Goal: Navigation & Orientation: Find specific page/section

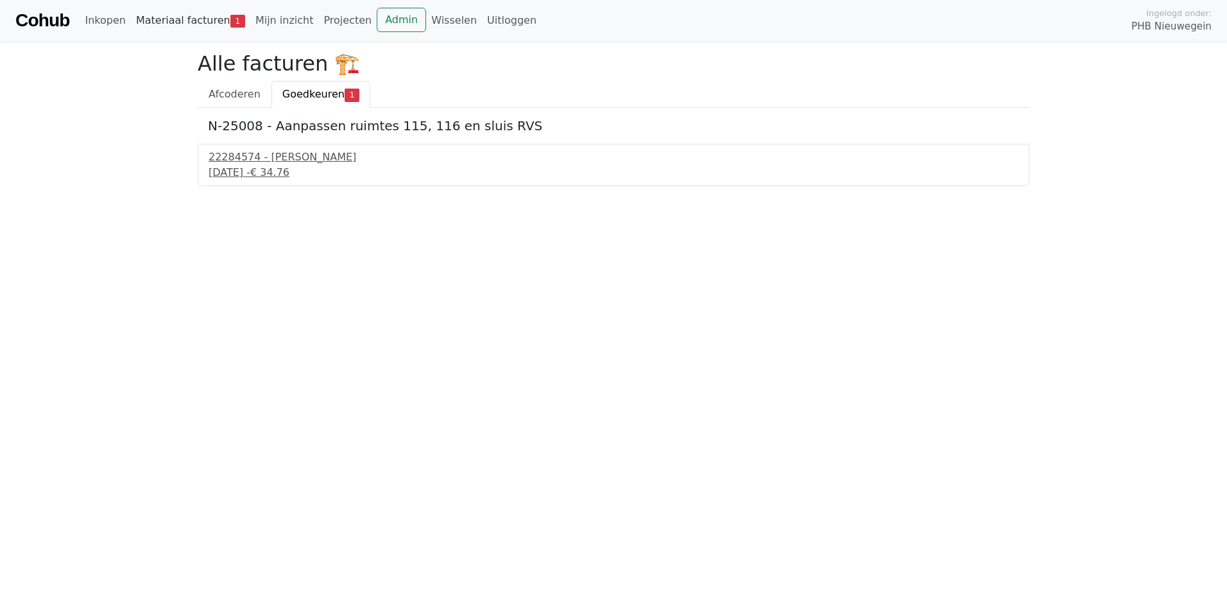
click at [186, 24] on link "Materiaal facturen 1" at bounding box center [190, 21] width 119 height 26
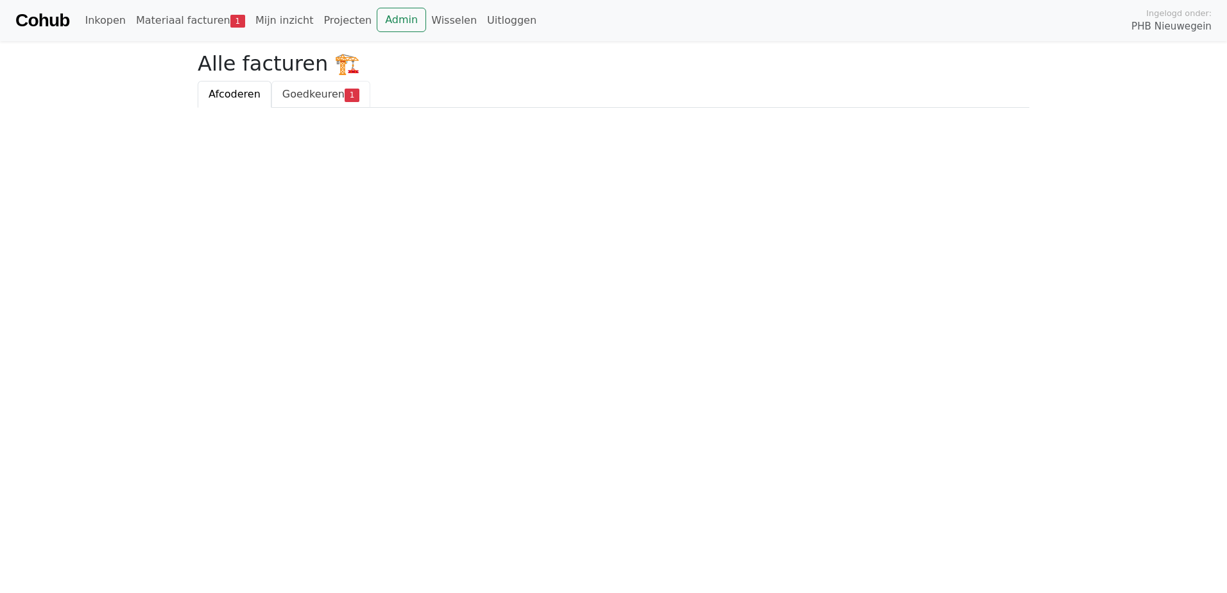
click at [298, 89] on span "Goedkeuren" at bounding box center [313, 94] width 62 height 12
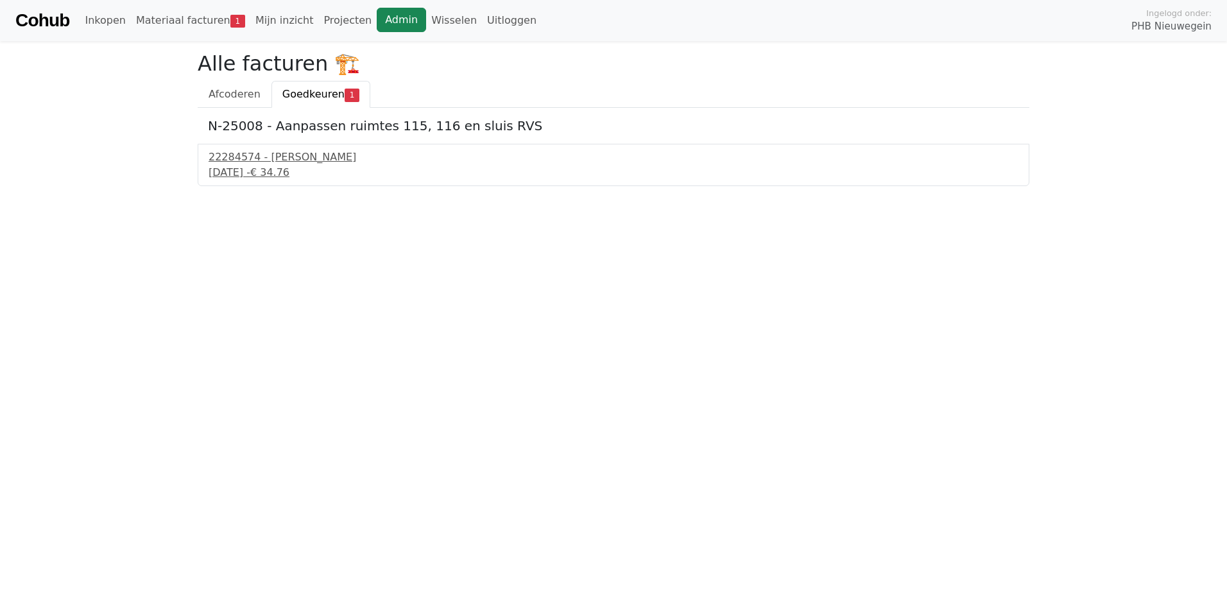
click at [377, 18] on link "Admin" at bounding box center [401, 20] width 49 height 24
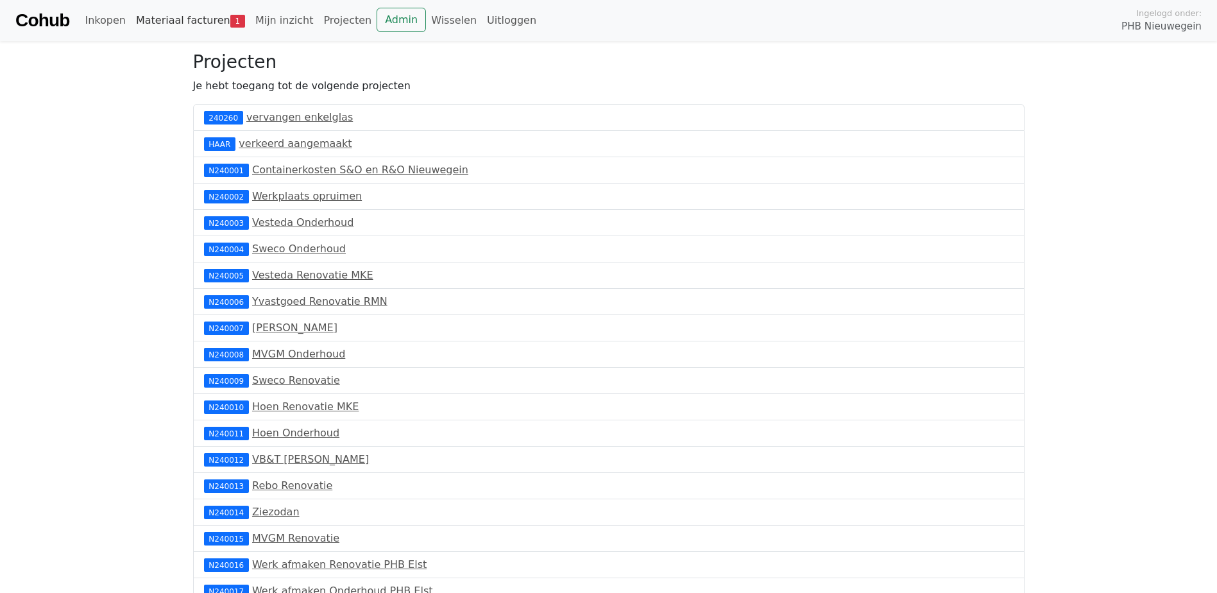
click at [158, 12] on link "Materiaal facturen 1" at bounding box center [190, 21] width 119 height 26
